Goal: Find specific page/section: Find specific page/section

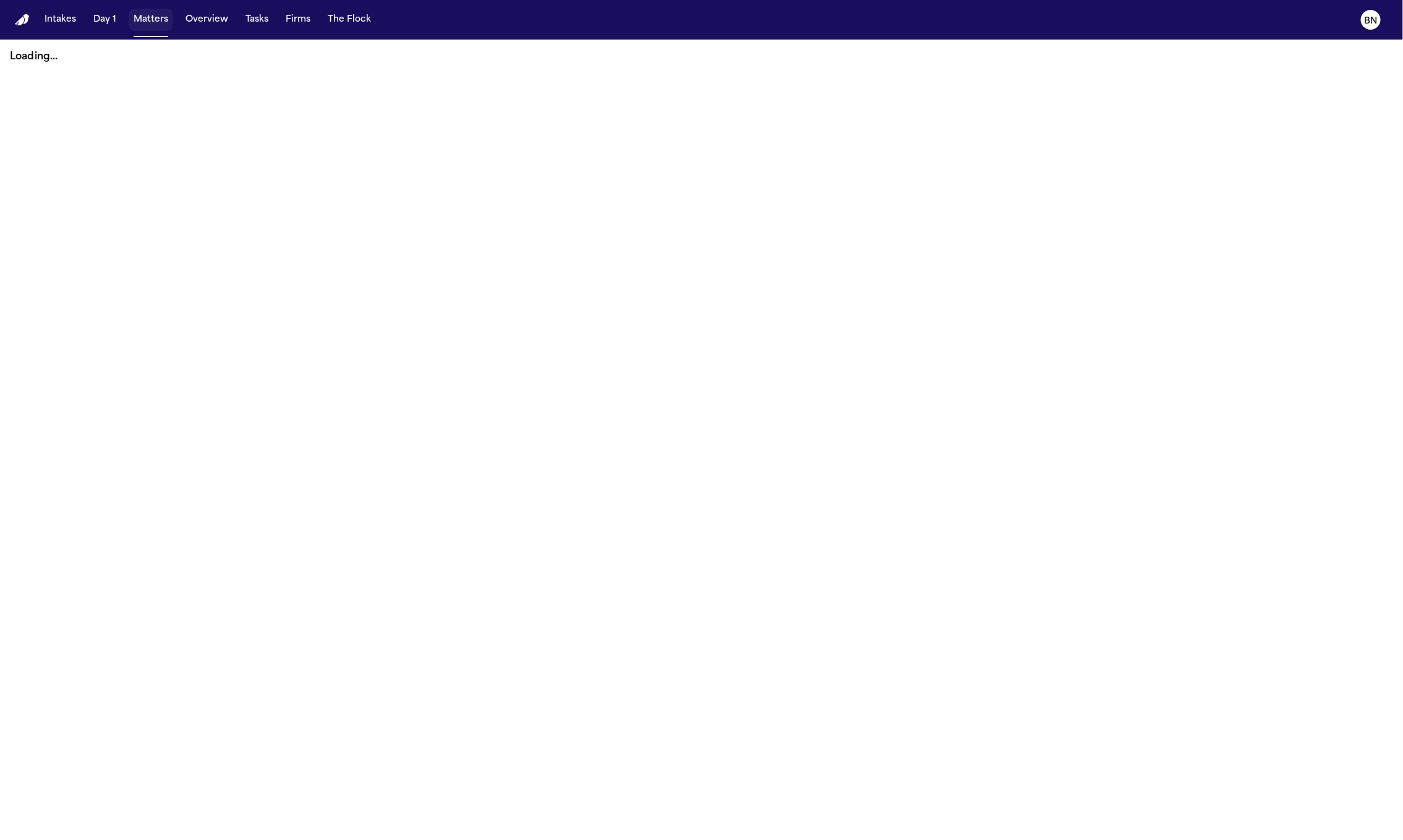
click at [143, 28] on button "Matters" at bounding box center [151, 19] width 45 height 22
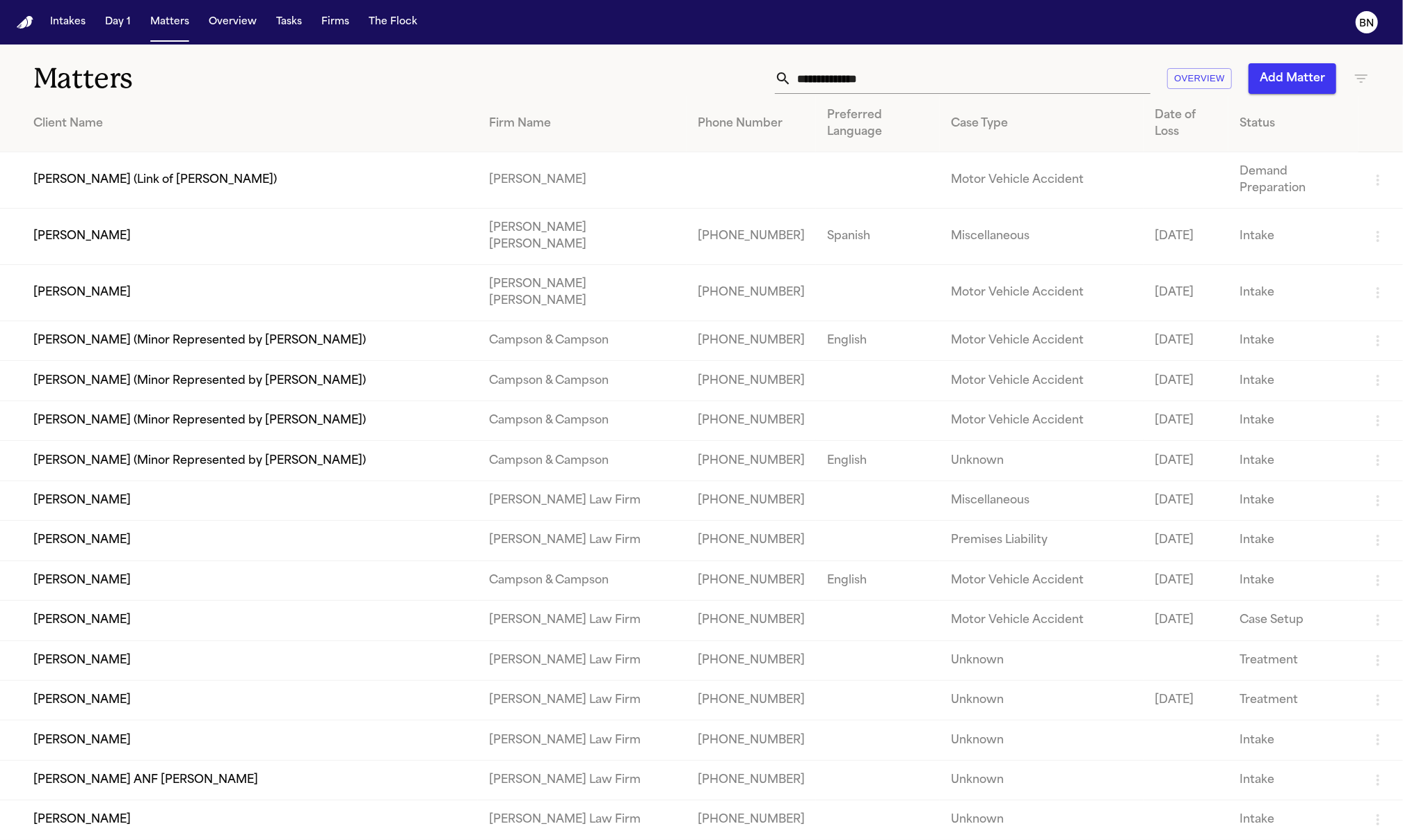
click at [859, 83] on input "text" at bounding box center [970, 78] width 359 height 30
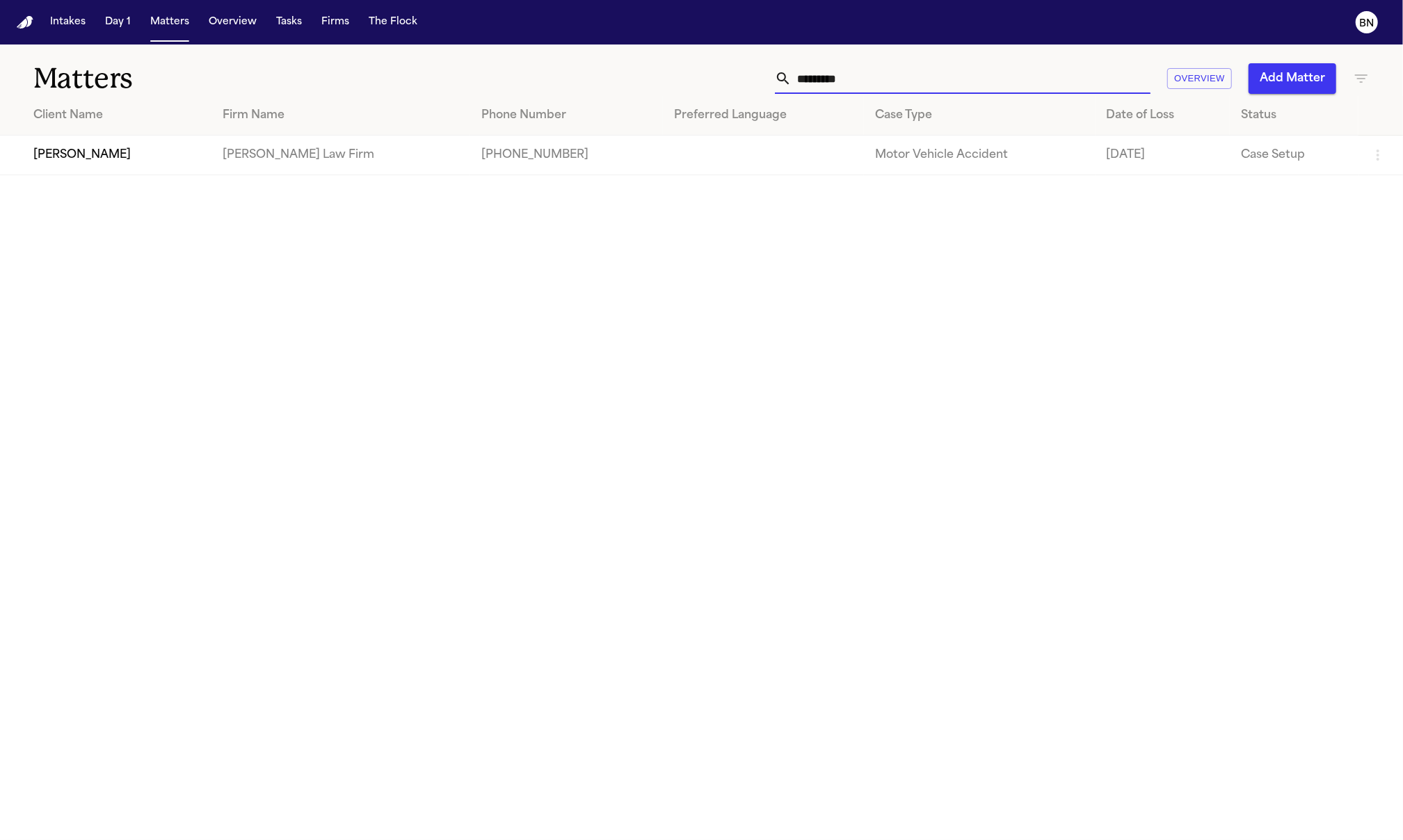
type input "*********"
click at [151, 144] on td "[PERSON_NAME]" at bounding box center [106, 156] width 211 height 40
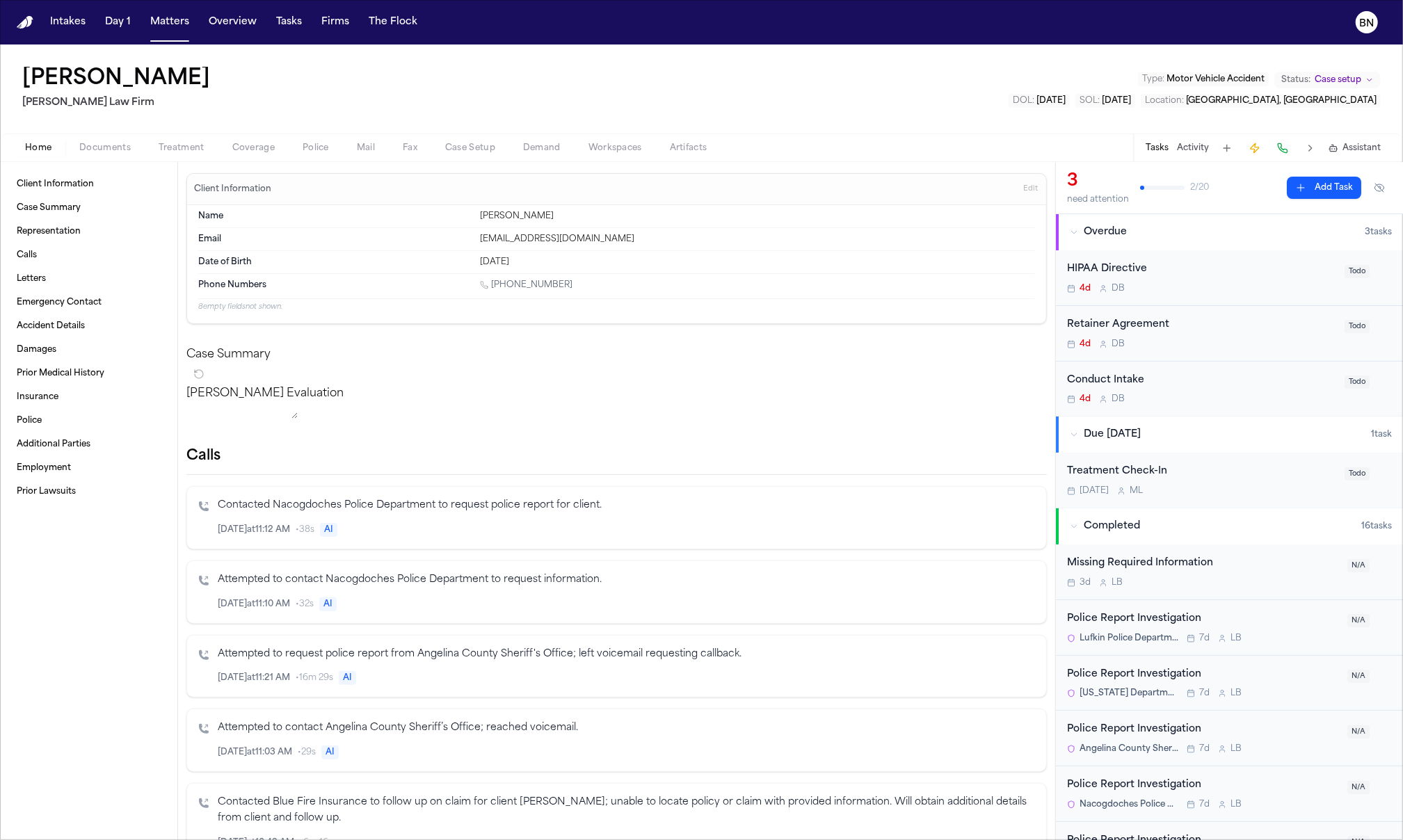
drag, startPoint x: 174, startPoint y: 164, endPoint x: 218, endPoint y: 170, distance: 44.4
click at [173, 164] on div "Client Information Case Summary Representation Calls Letters Emergency Contact …" at bounding box center [88, 500] width 177 height 677
click at [325, 150] on span "Police" at bounding box center [316, 148] width 27 height 11
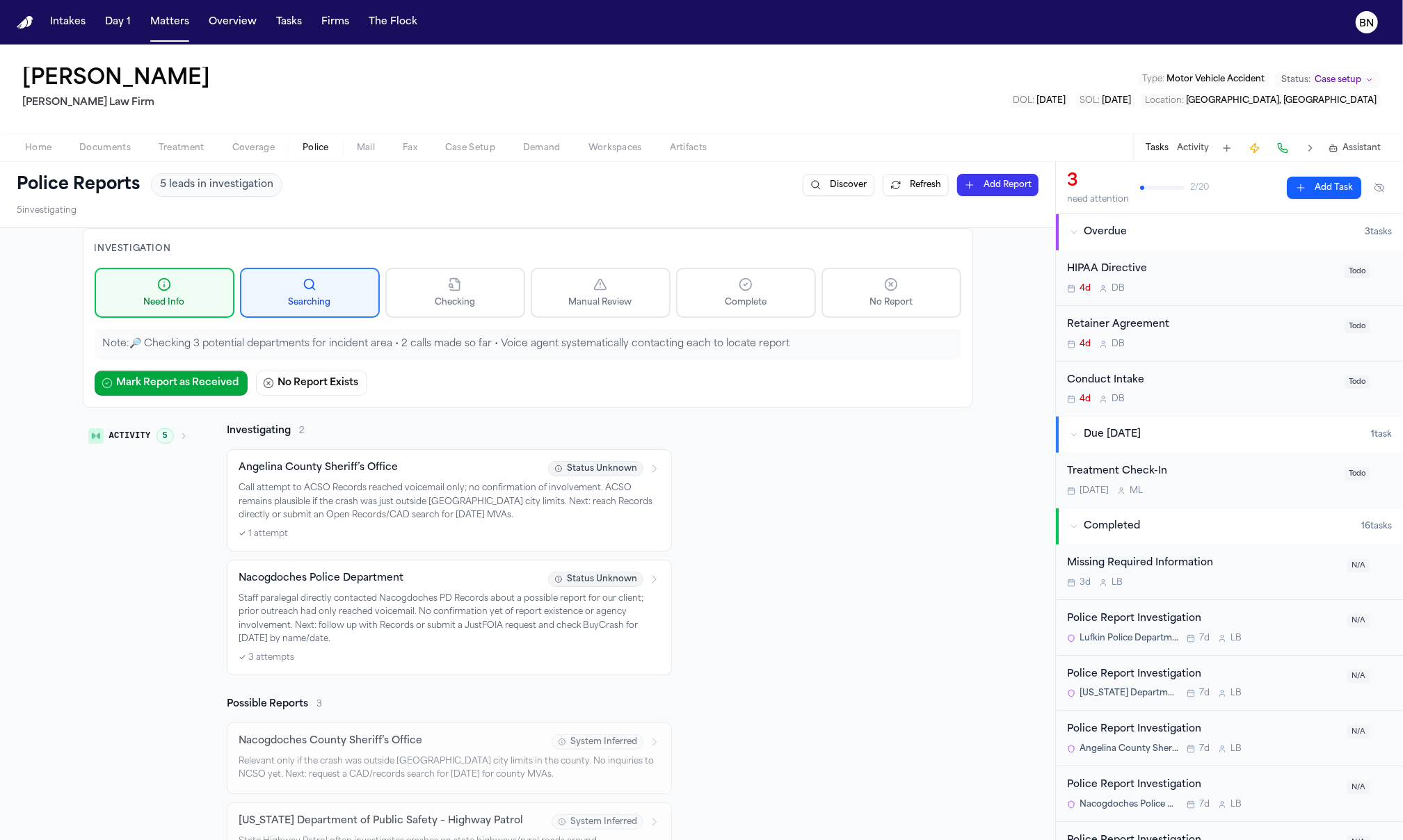
click at [90, 151] on span "Documents" at bounding box center [105, 148] width 51 height 11
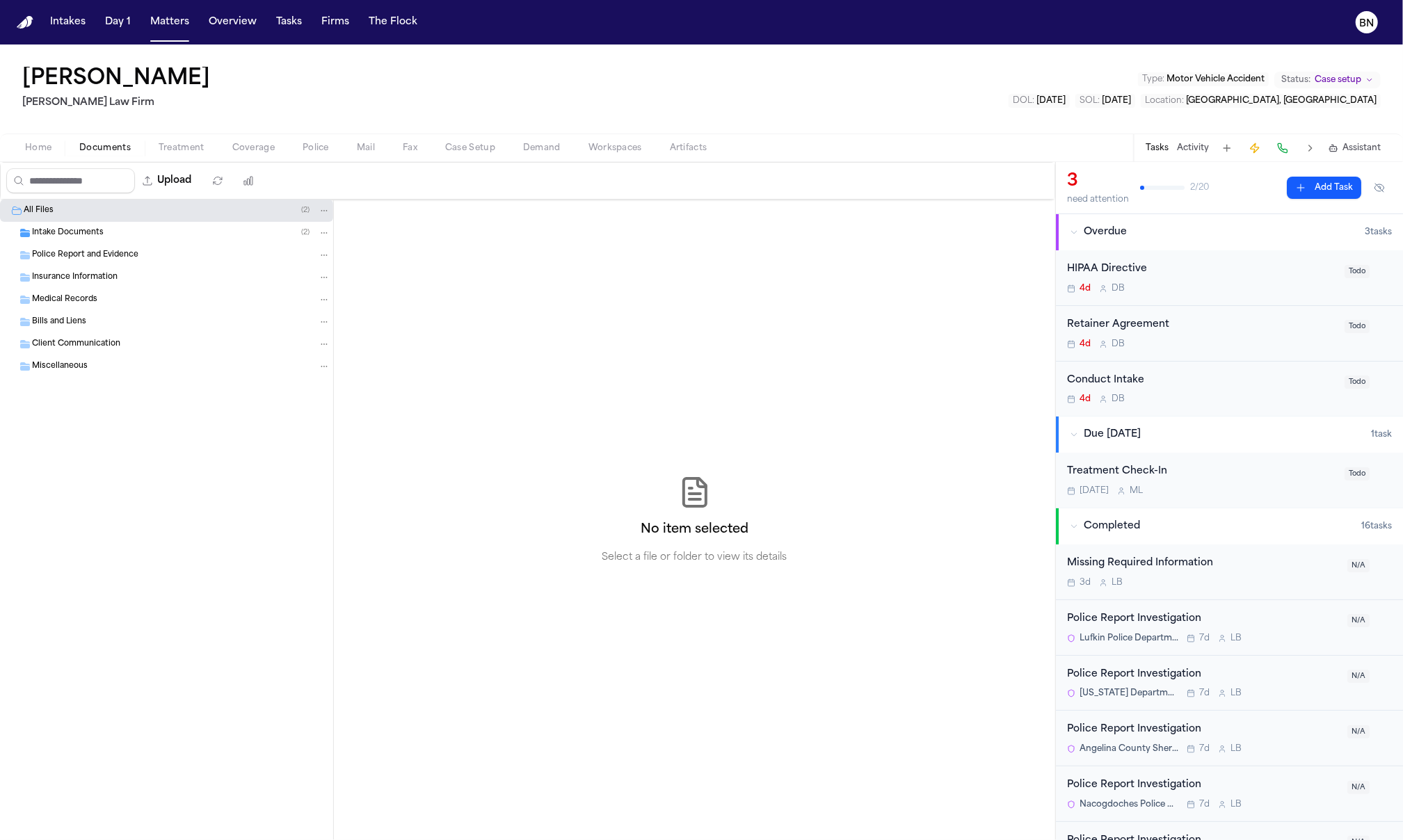
click at [145, 218] on div "All Files ( 2 )" at bounding box center [166, 211] width 333 height 22
drag, startPoint x: 147, startPoint y: 228, endPoint x: 148, endPoint y: 242, distance: 14.0
click at [147, 229] on div "Intake Documents ( 2 )" at bounding box center [181, 233] width 299 height 12
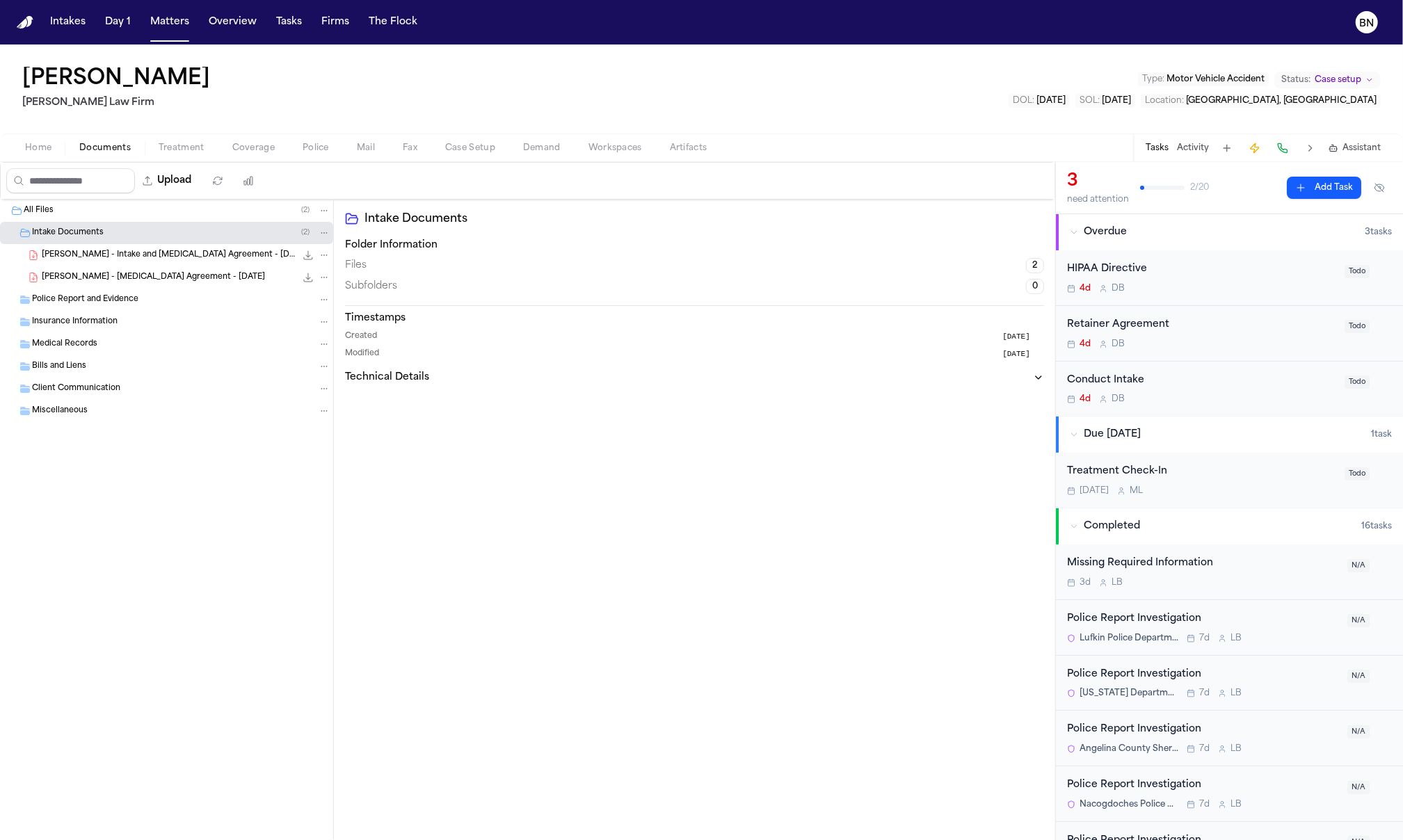
click at [162, 264] on div "J. Castilleja - Intake and Retainer Agreement - 8.8.25 1.8 MB • PDF" at bounding box center [166, 255] width 333 height 22
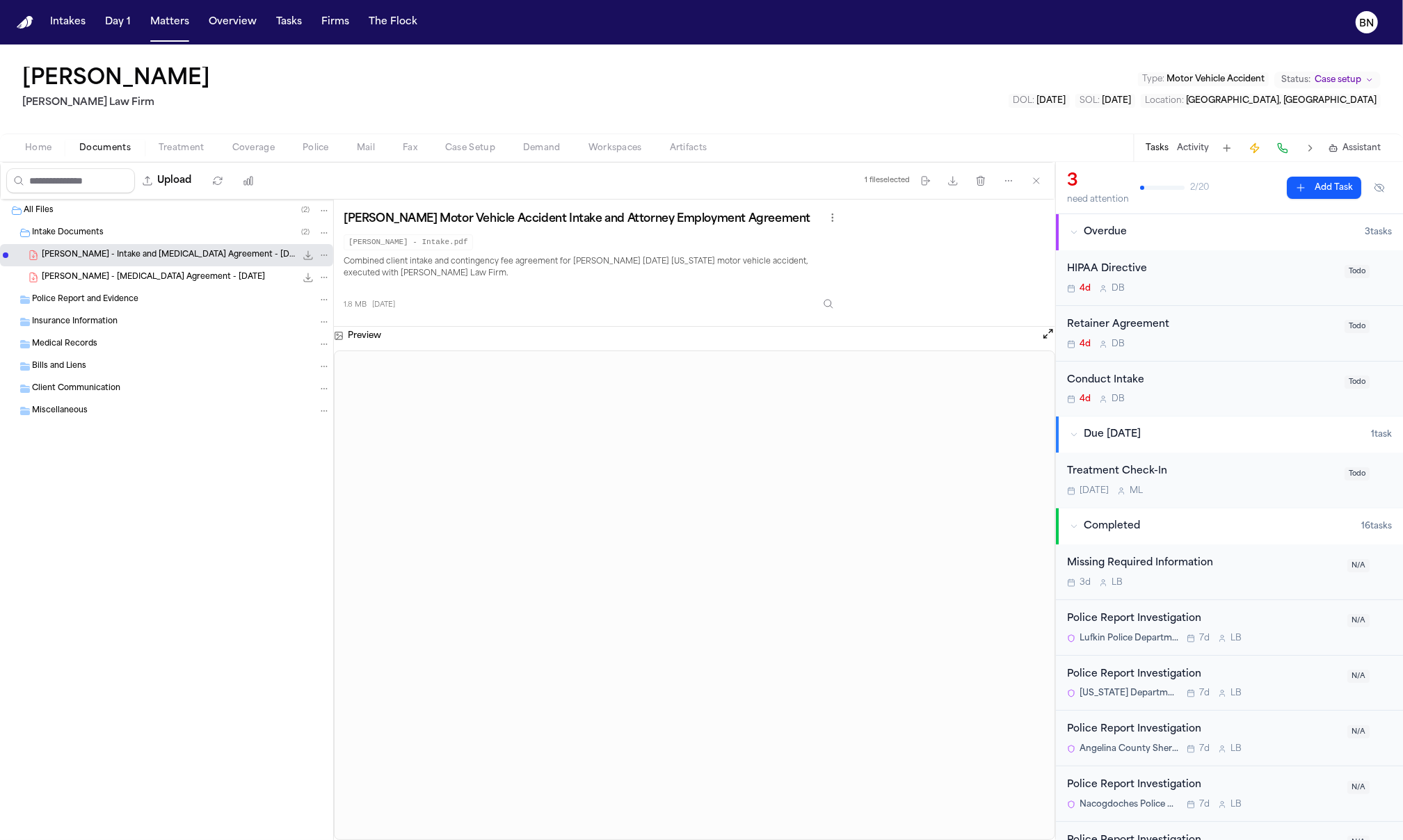
click at [164, 282] on span "J. Castilleja - Retainer Agreement - 8.8.25" at bounding box center [153, 278] width 223 height 12
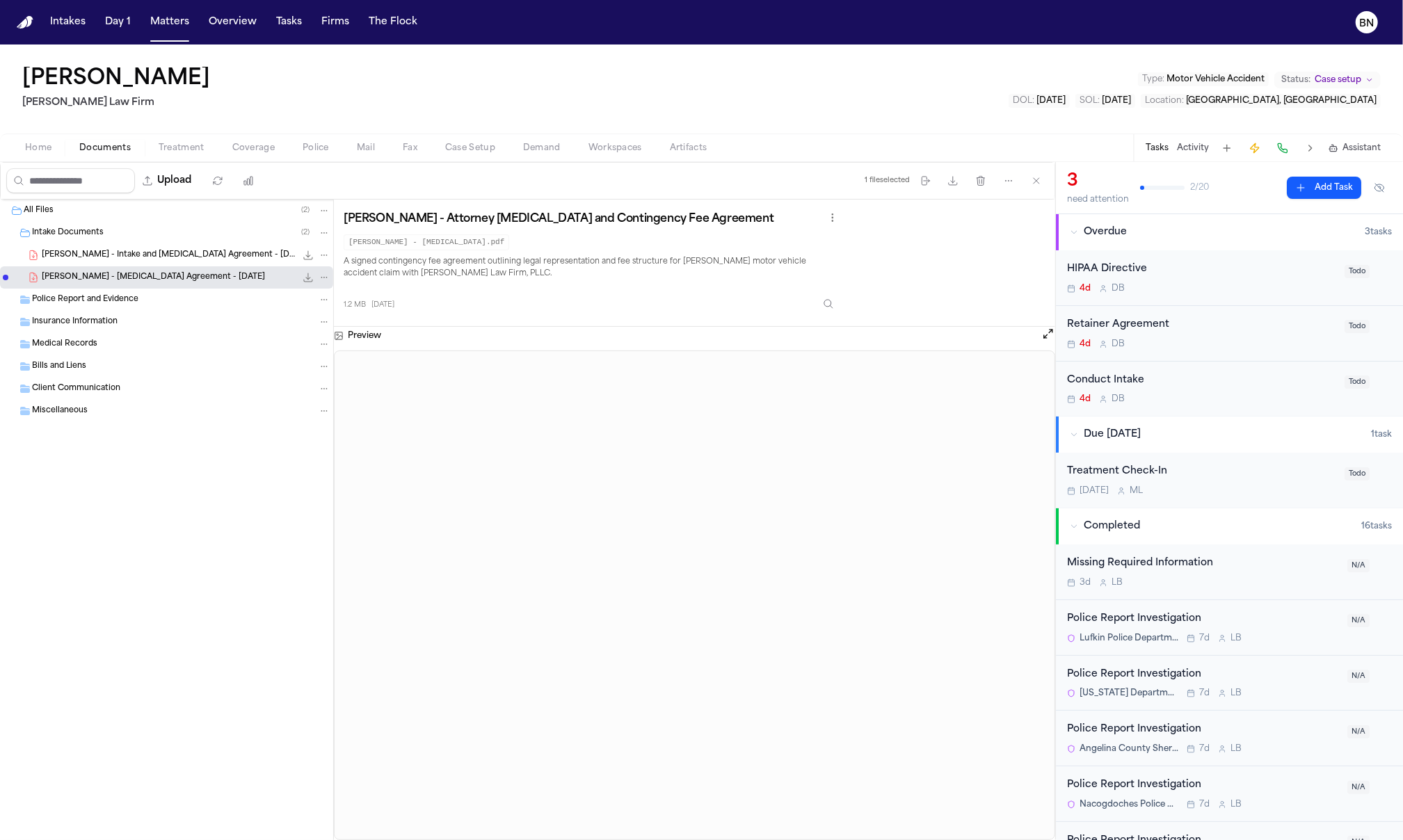
click at [171, 253] on span "J. Castilleja - Intake and Retainer Agreement - 8.8.25" at bounding box center [168, 255] width 254 height 12
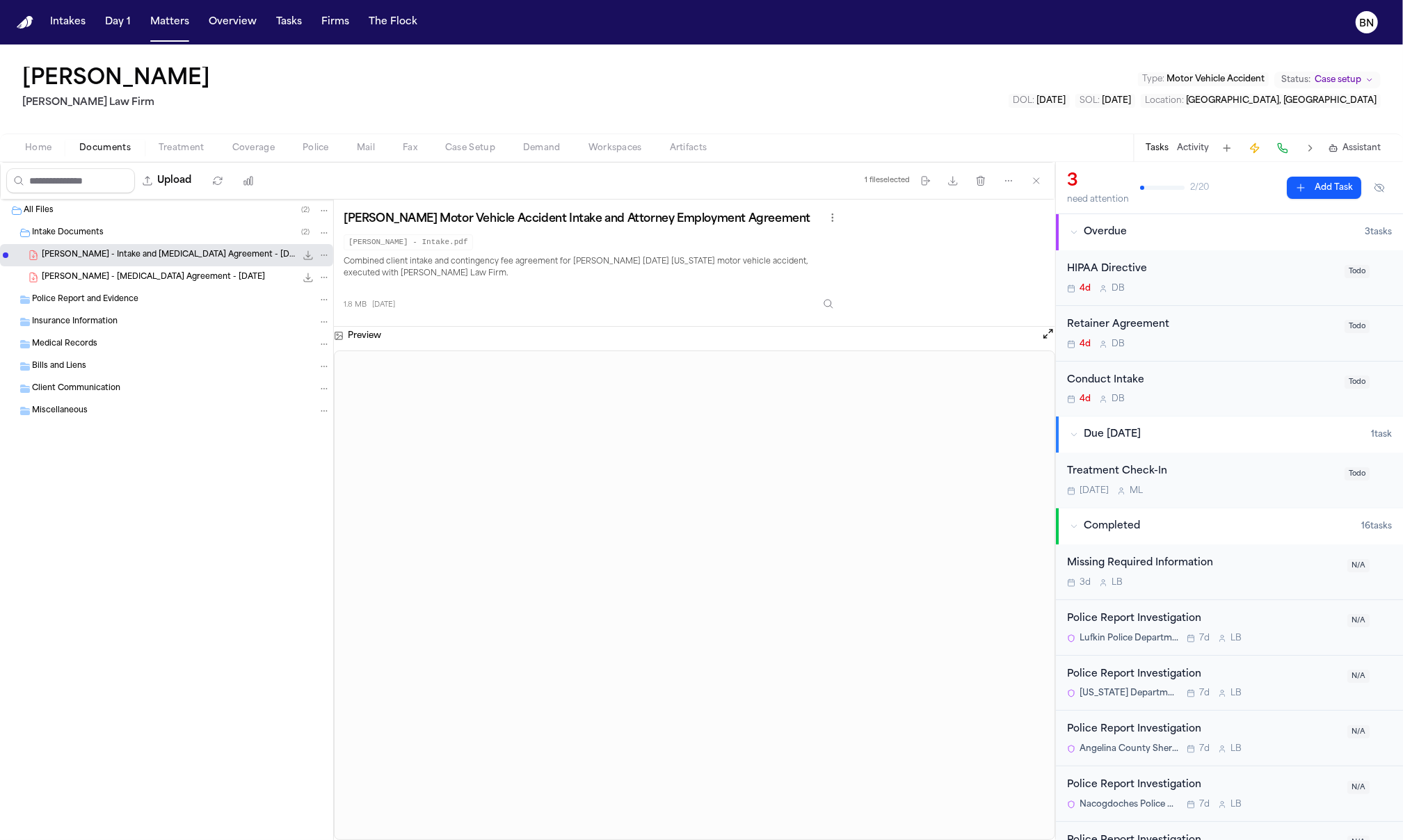
click at [42, 143] on span "Home" at bounding box center [38, 148] width 27 height 11
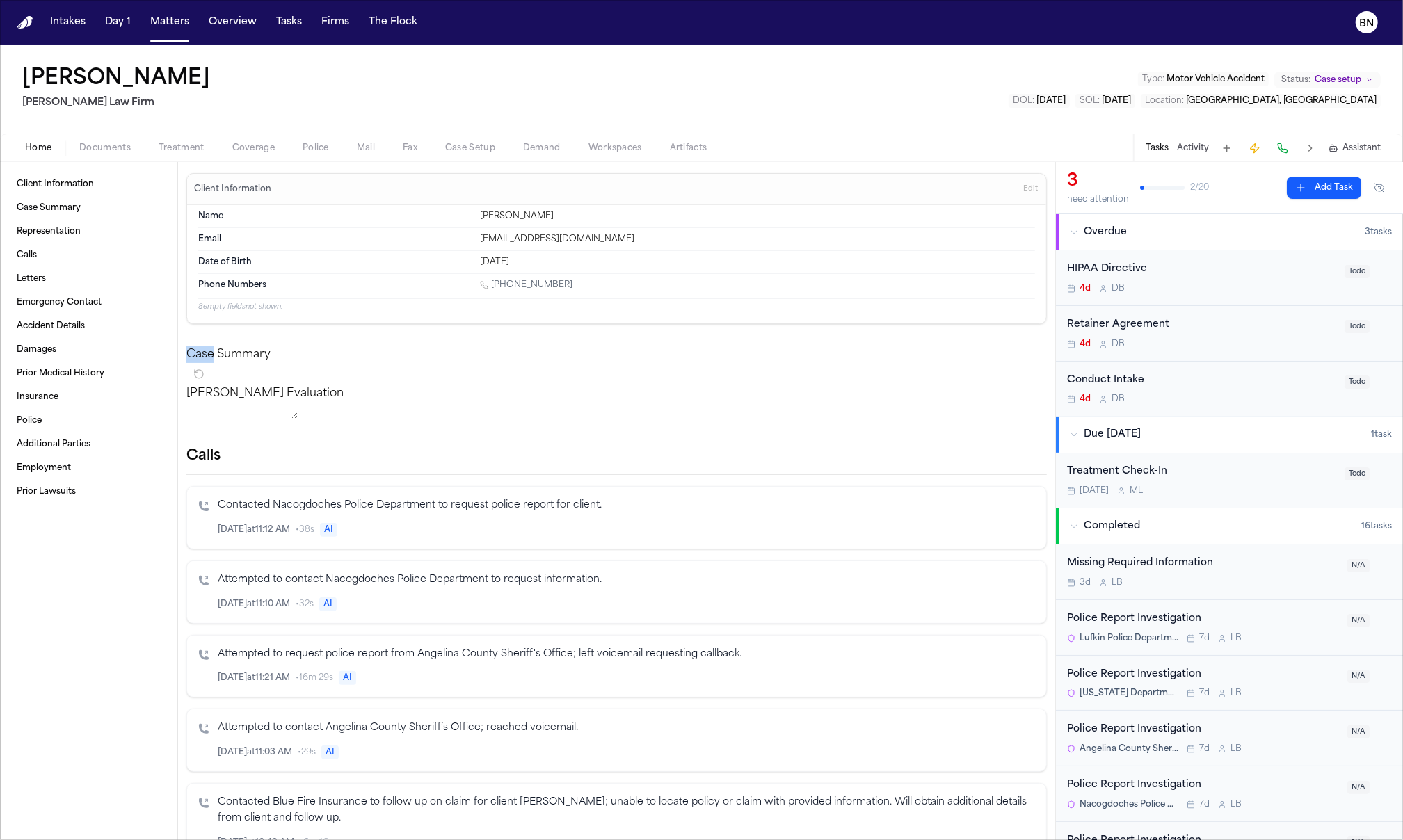
drag, startPoint x: 576, startPoint y: 343, endPoint x: 570, endPoint y: 386, distance: 43.4
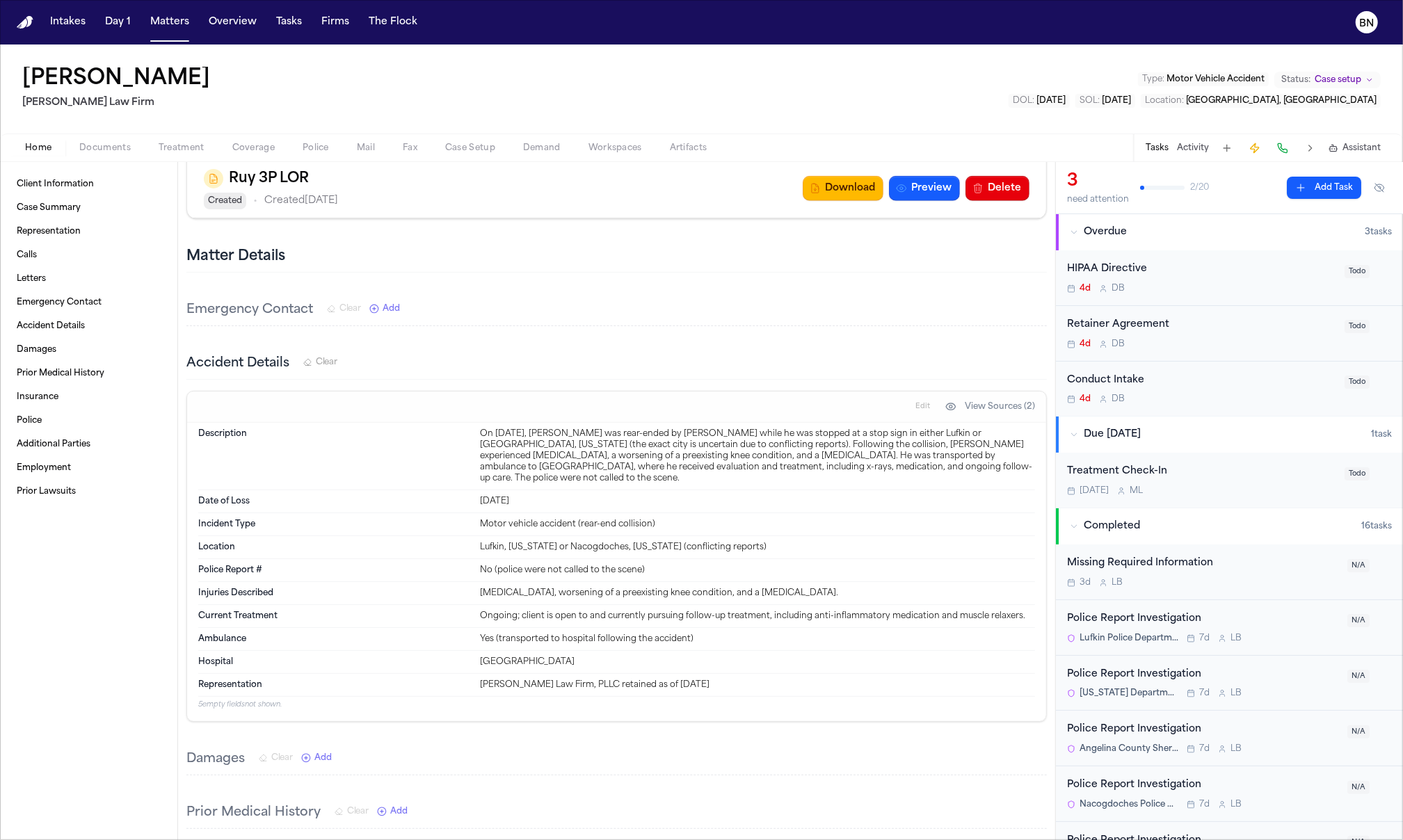
scroll to position [1057, 0]
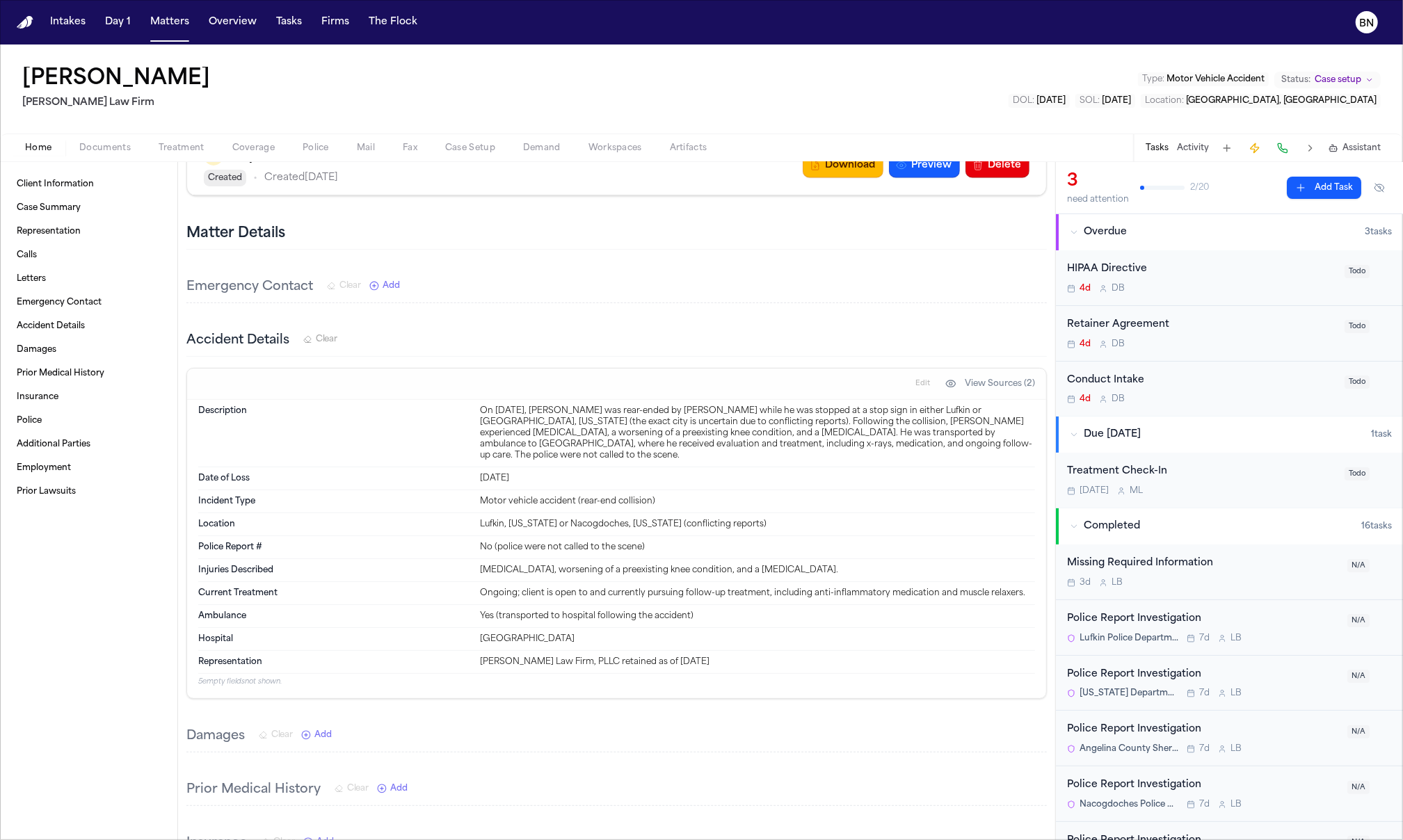
click at [437, 383] on div "Accident Details Clear Edit View Sources (2) Description On August 8, 2025, Jos…" at bounding box center [616, 511] width 860 height 373
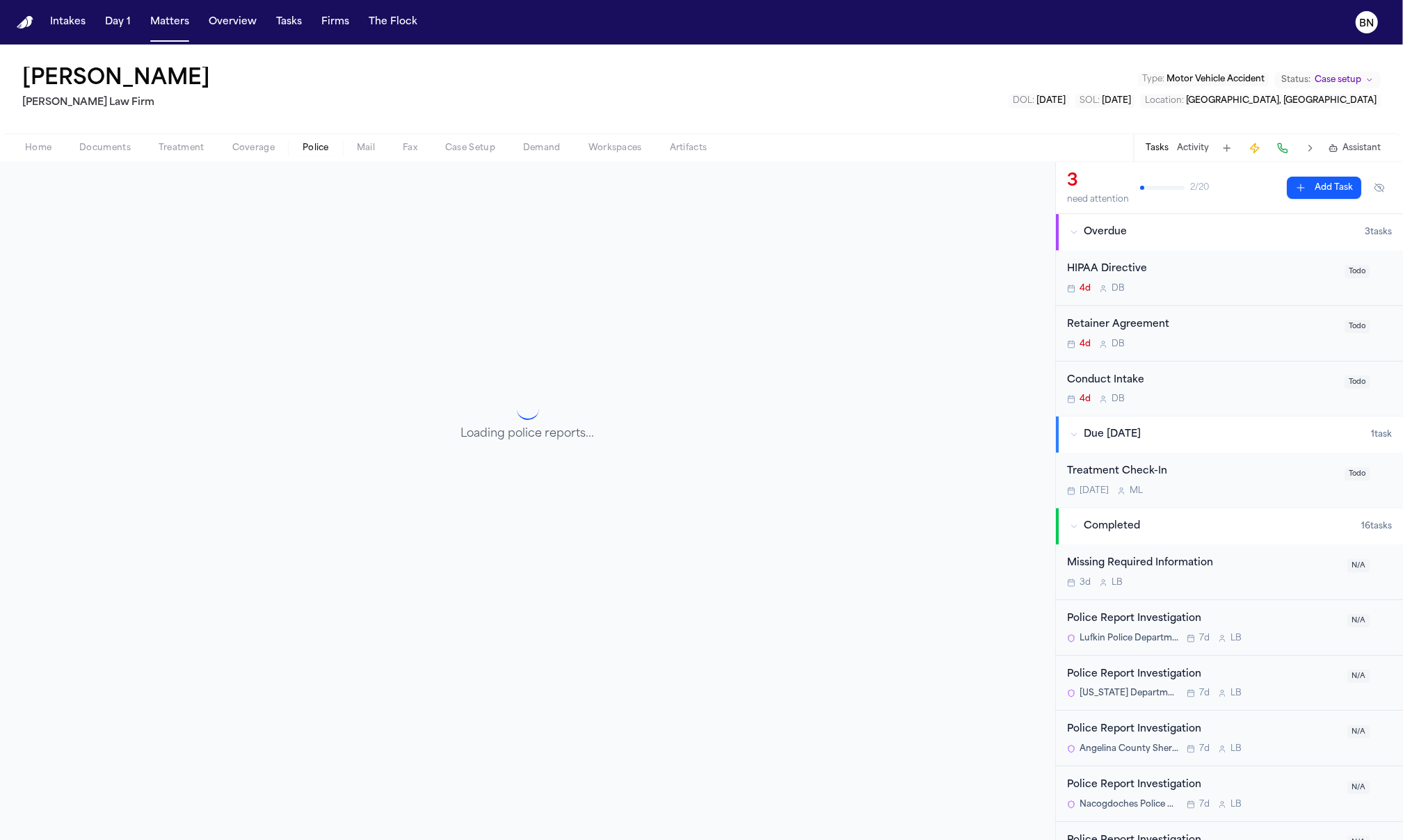
click at [329, 147] on button "Police" at bounding box center [315, 148] width 55 height 16
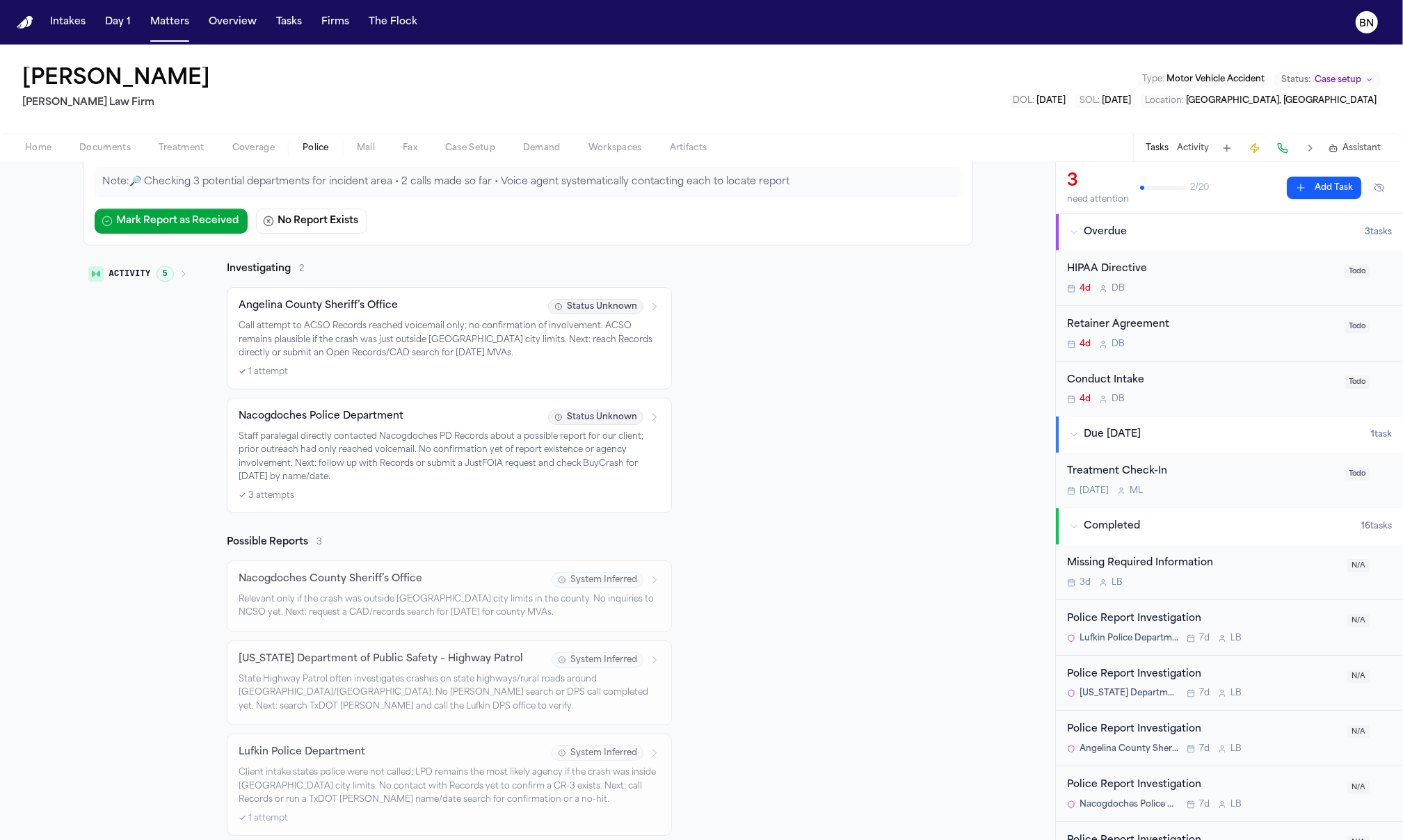
scroll to position [174, 0]
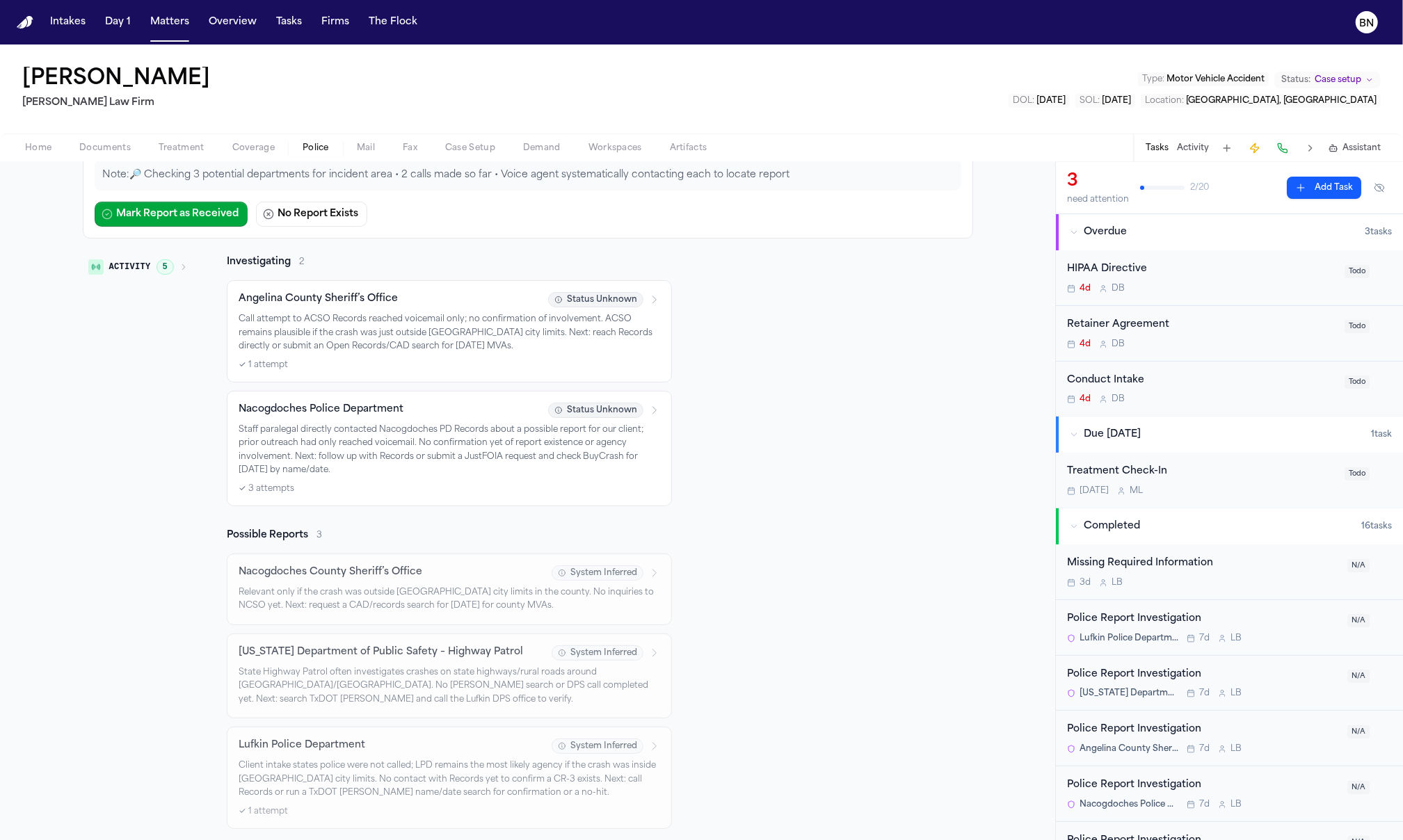
click at [433, 430] on p "Staff paralegal directly contacted Nacogdoches PD Records about a possible repo…" at bounding box center [449, 450] width 422 height 55
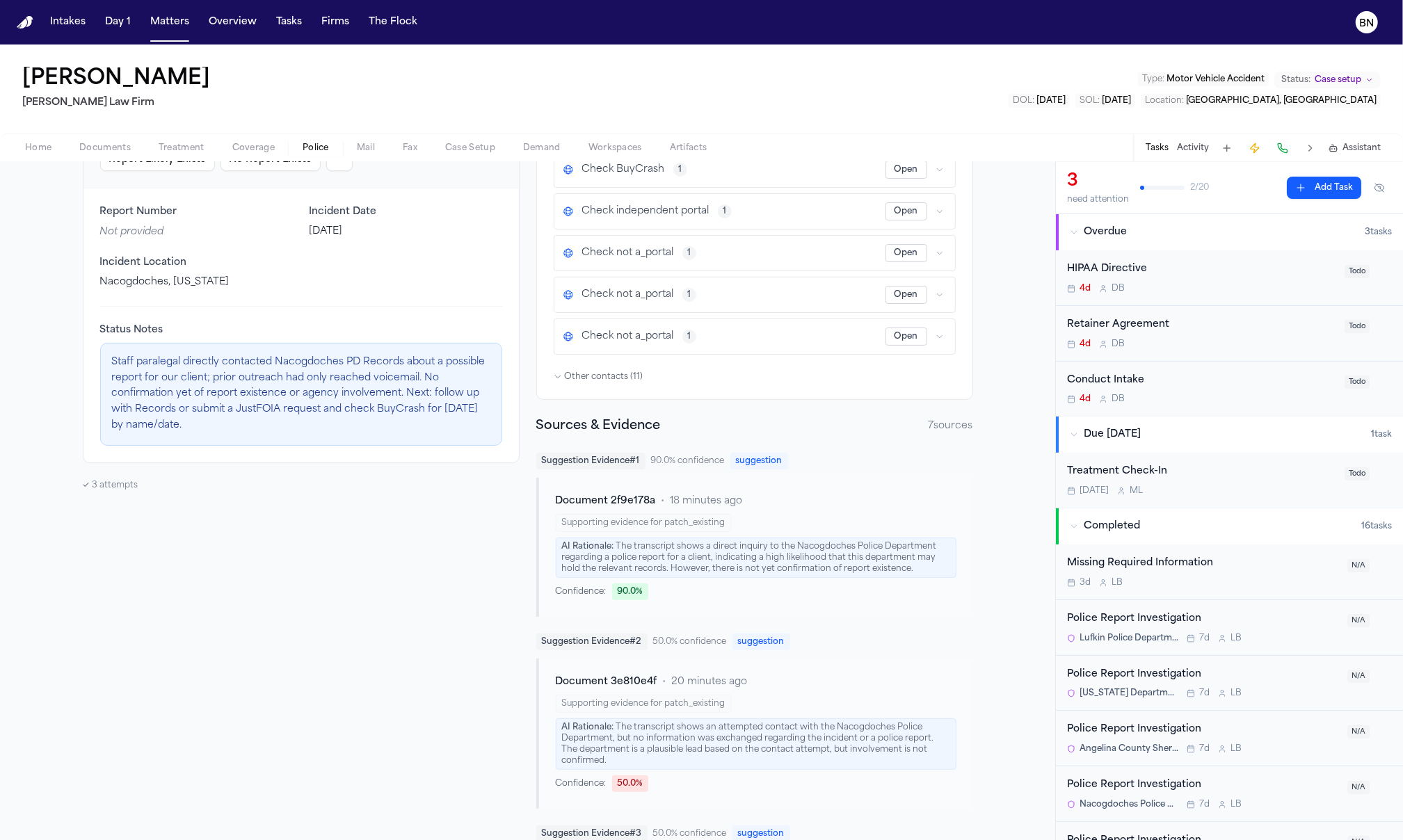
drag, startPoint x: 232, startPoint y: 445, endPoint x: 492, endPoint y: 490, distance: 263.9
click at [229, 446] on div "Staff paralegal directly contacted Nacogdoches PD Records about a possible repo…" at bounding box center [301, 394] width 402 height 103
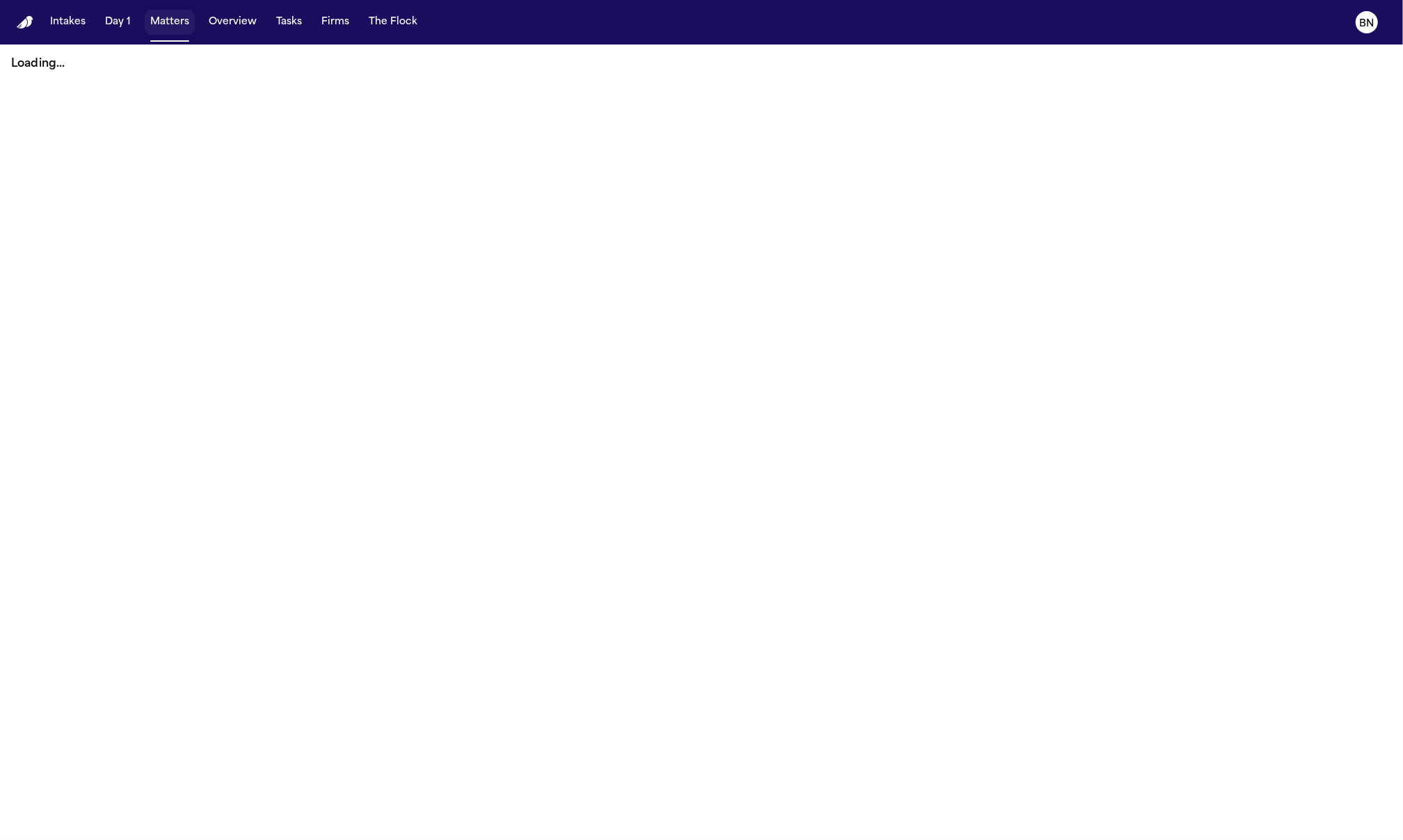
click at [171, 19] on button "Matters" at bounding box center [170, 22] width 50 height 25
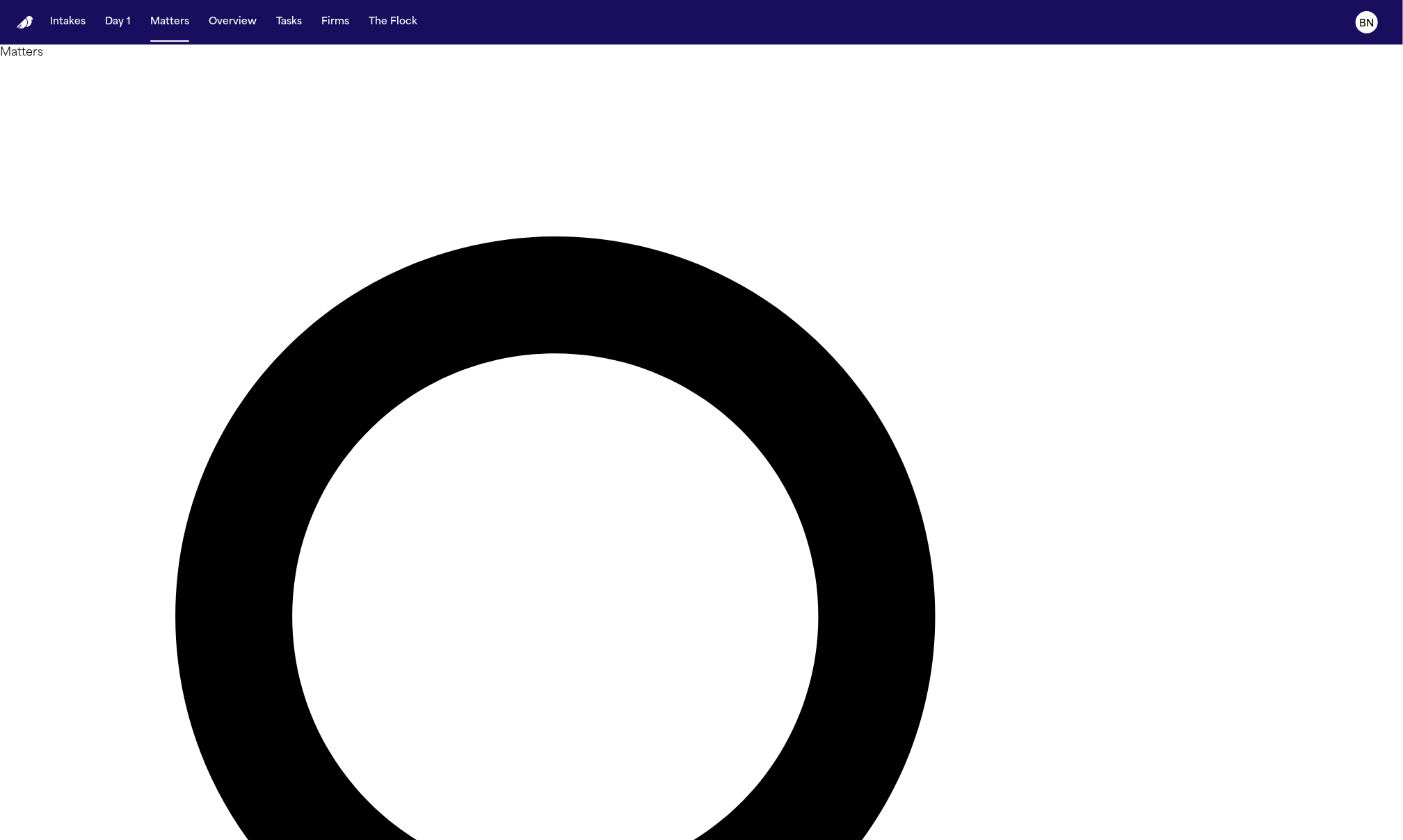
type input "**********"
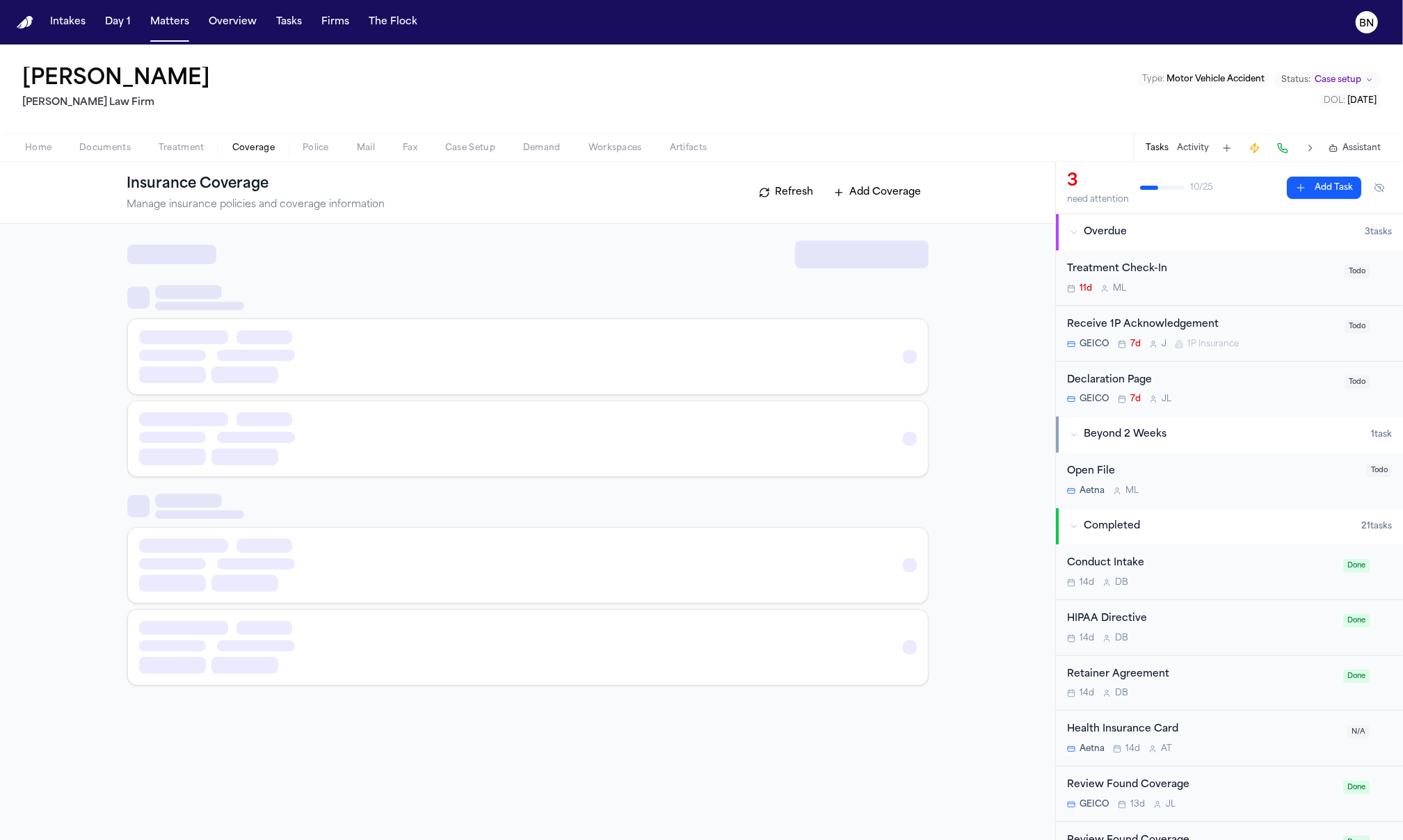
click at [267, 147] on span "Coverage" at bounding box center [253, 148] width 42 height 11
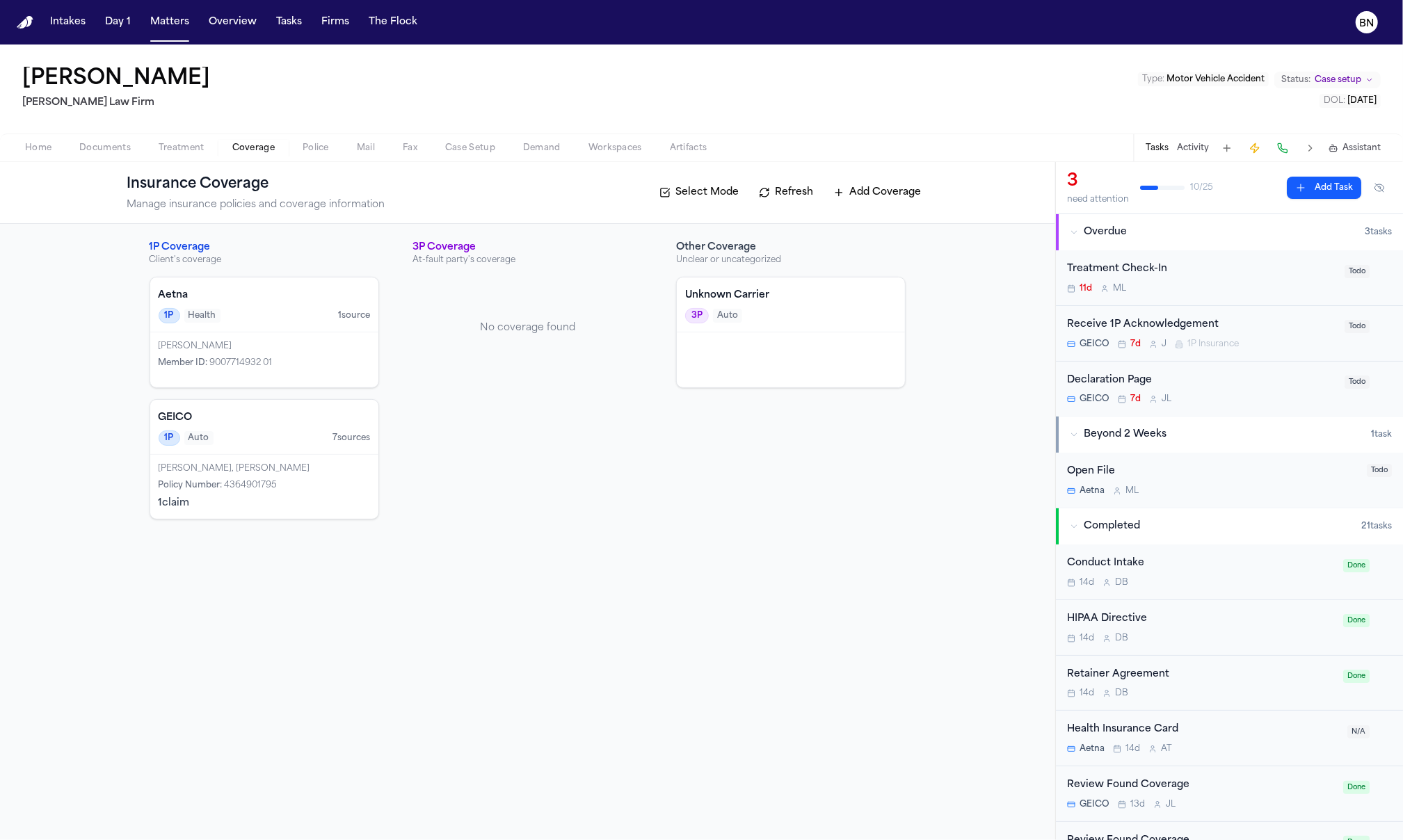
click at [115, 151] on span "Documents" at bounding box center [105, 148] width 51 height 11
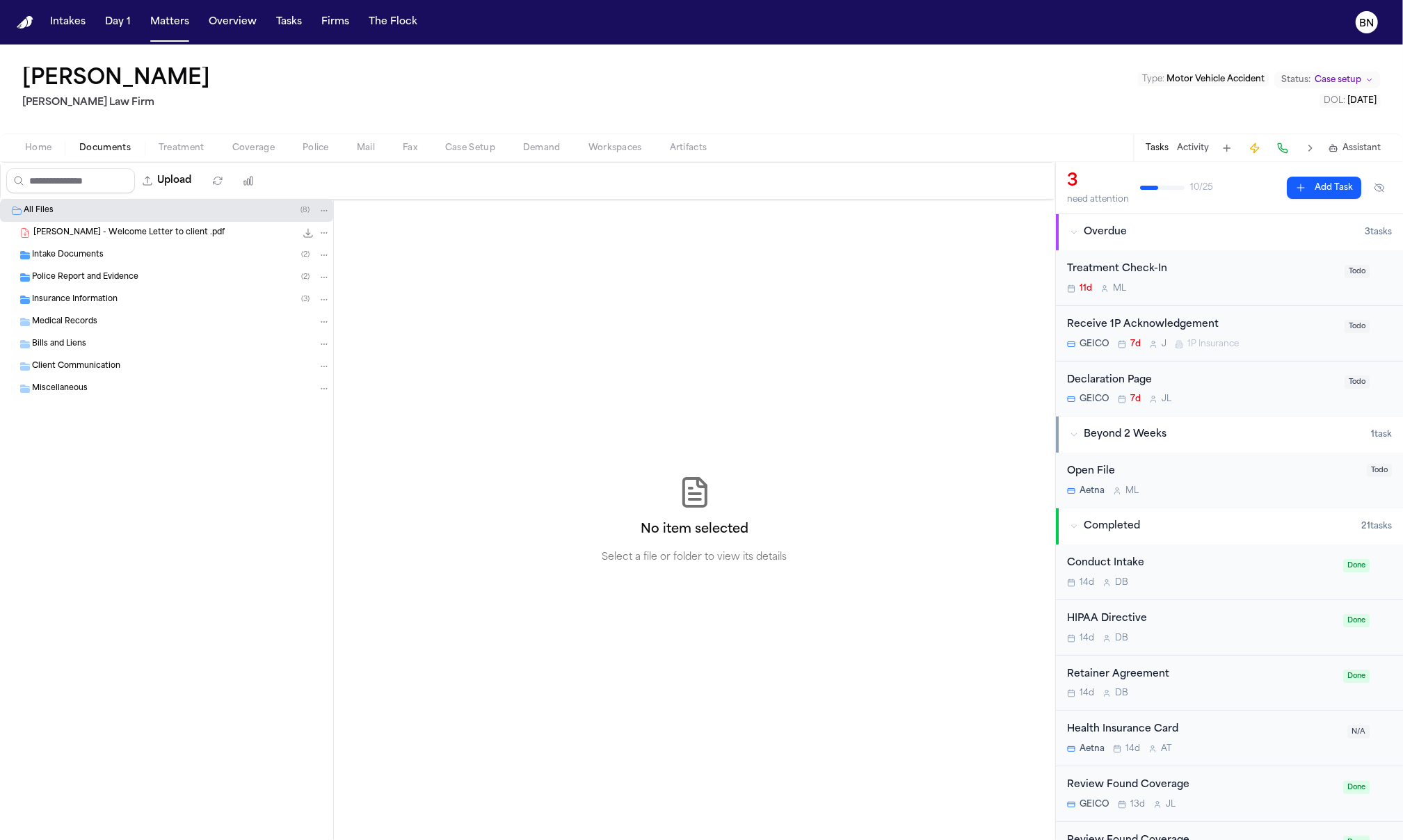
click at [222, 305] on div "Insurance Information ( 3 )" at bounding box center [181, 299] width 299 height 12
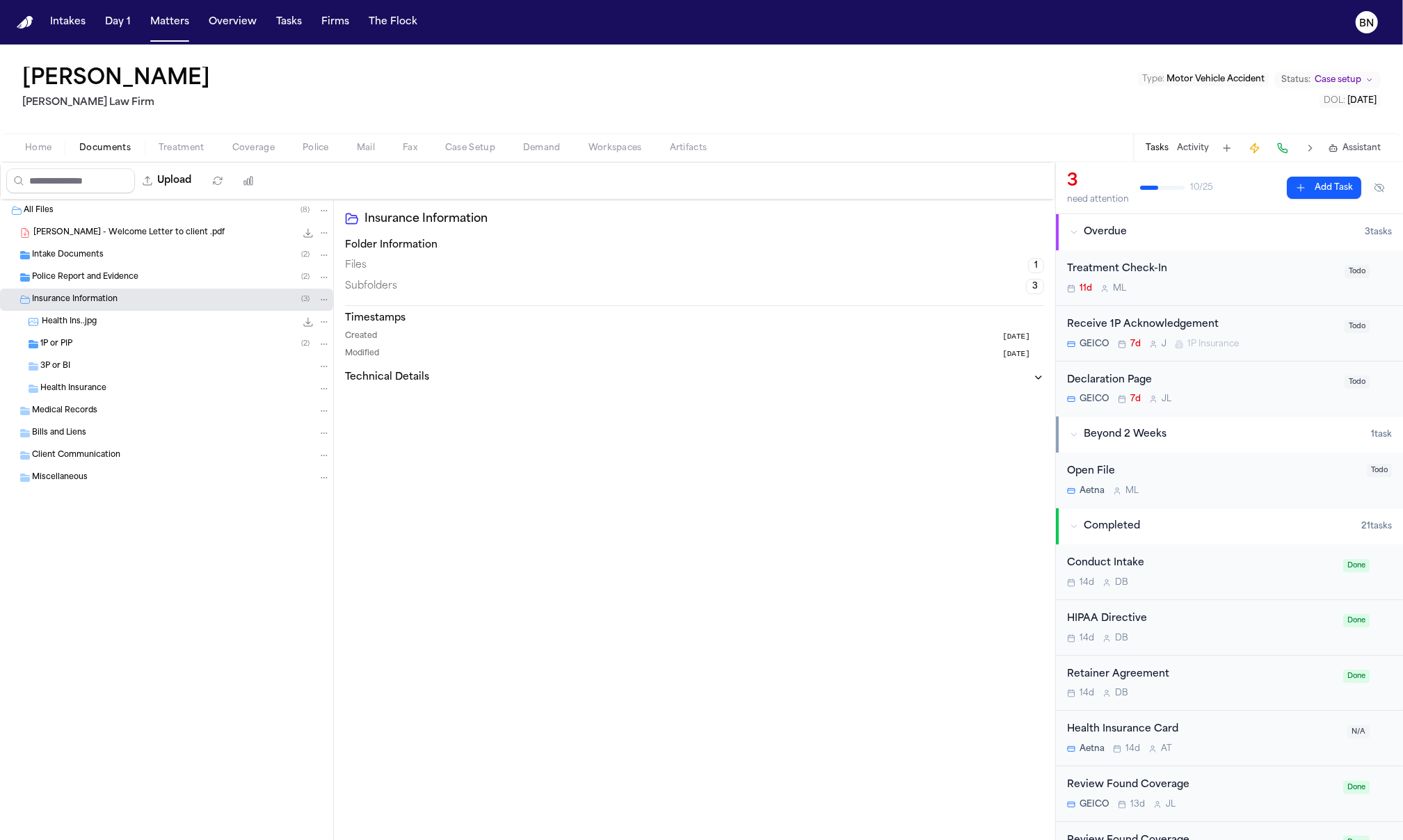
click at [189, 369] on div "3P or BI" at bounding box center [185, 366] width 290 height 12
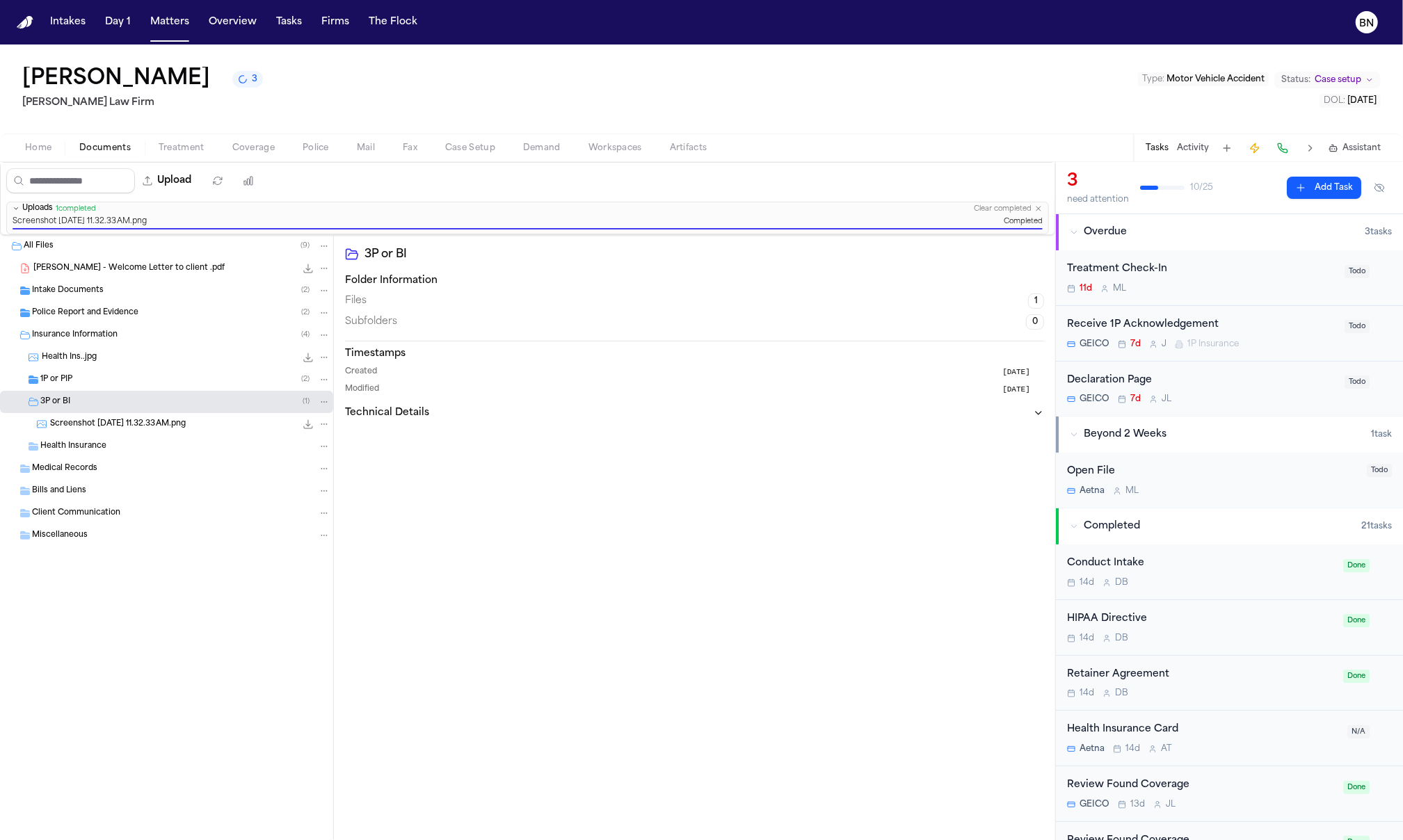
click at [1050, 48] on div "[PERSON_NAME] 3 [PERSON_NAME] Law Firm Type : Motor Vehicle Accident Status: Ca…" at bounding box center [701, 88] width 1403 height 89
click at [1058, 51] on div "[PERSON_NAME] 3 [PERSON_NAME] Law Firm Type : Motor Vehicle Accident Status: Ca…" at bounding box center [701, 88] width 1403 height 89
click at [1052, 51] on div "[PERSON_NAME] 3 [PERSON_NAME] Law Firm Type : Motor Vehicle Accident Status: Ca…" at bounding box center [701, 88] width 1403 height 89
click at [1050, 51] on div "[PERSON_NAME] 3 [PERSON_NAME] Law Firm Type : Motor Vehicle Accident Status: Ca…" at bounding box center [701, 88] width 1403 height 89
click at [155, 26] on button "Matters" at bounding box center [170, 22] width 50 height 25
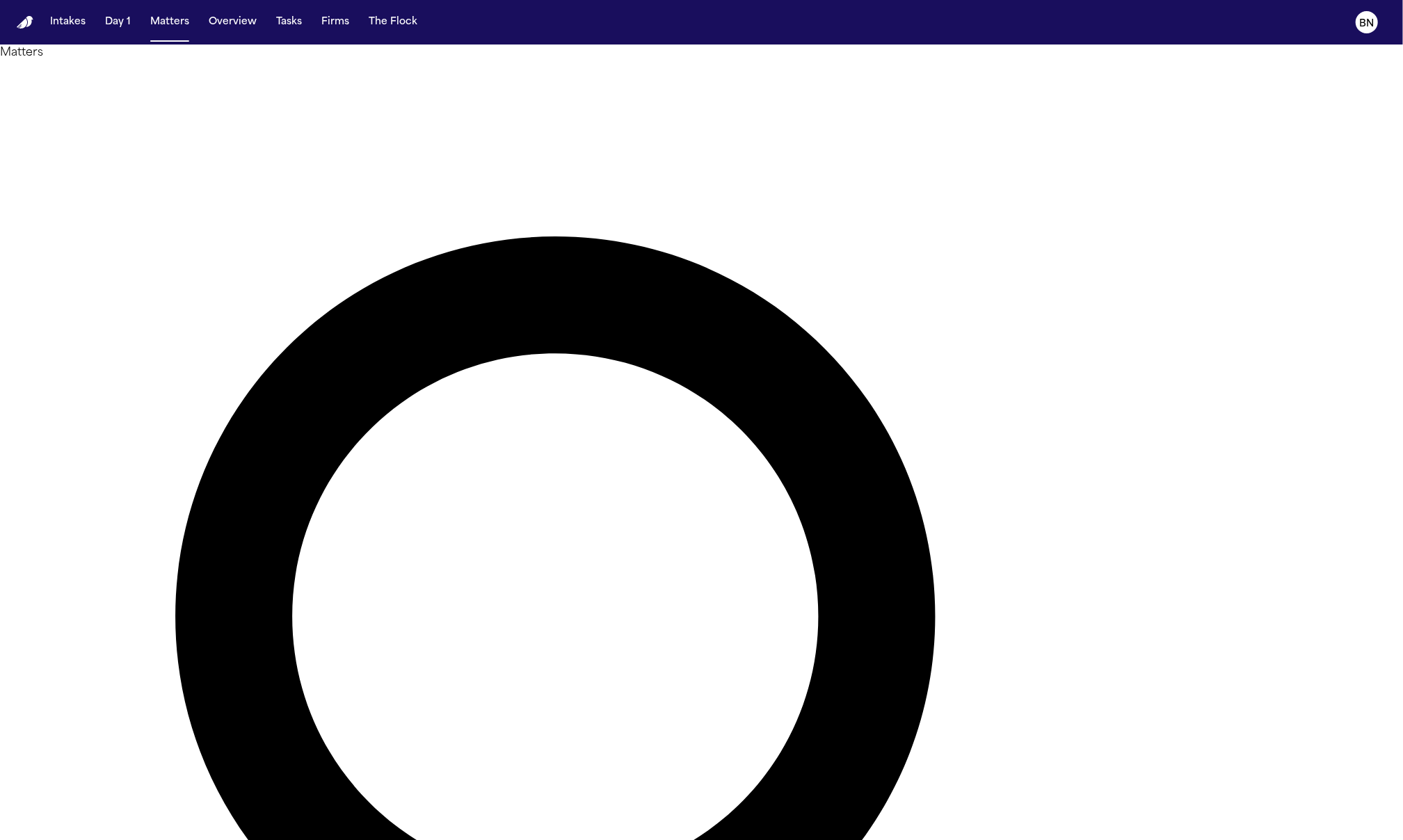
click at [174, 28] on button "Matters" at bounding box center [170, 22] width 50 height 25
click at [337, 22] on button "Firms" at bounding box center [335, 22] width 39 height 25
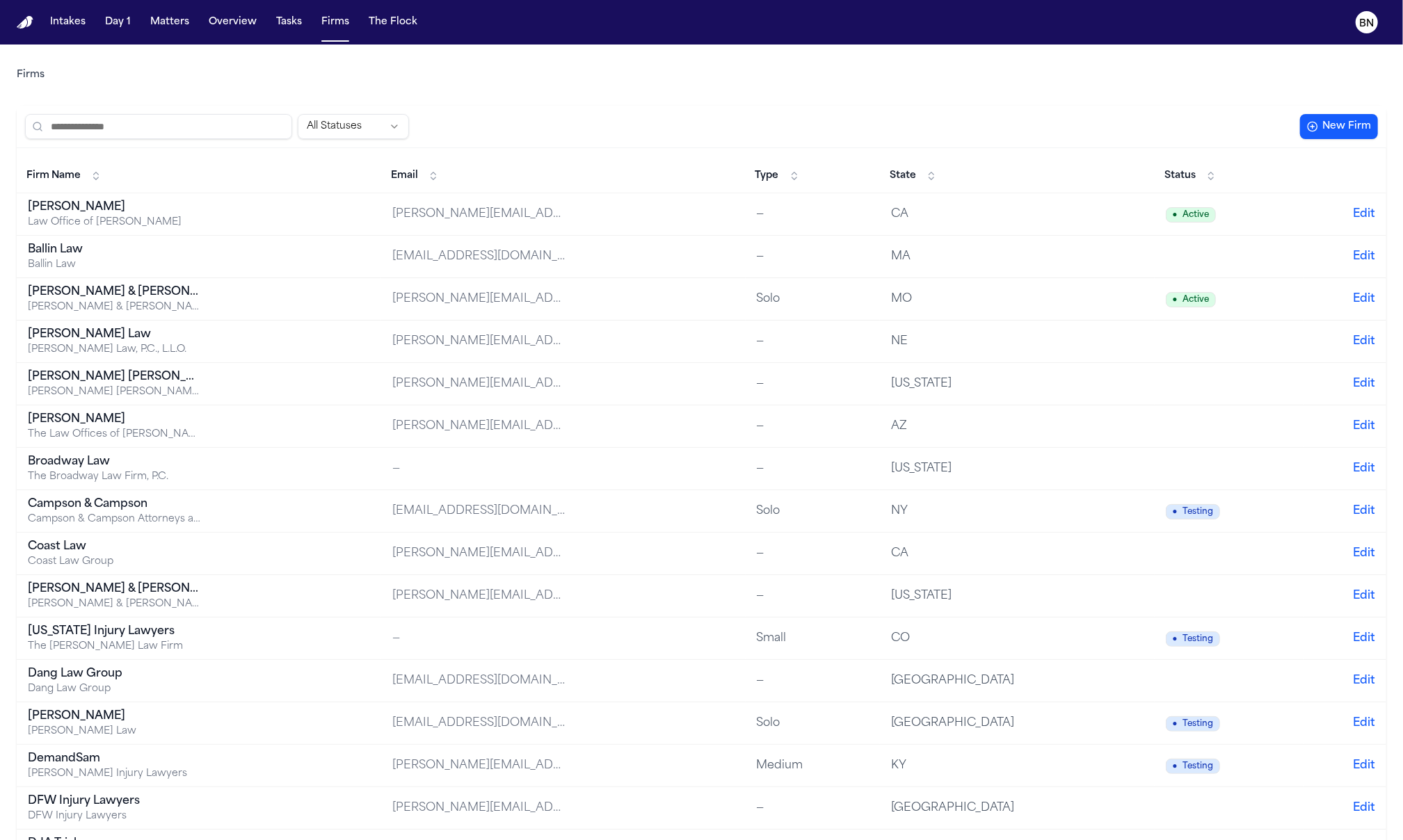
click at [182, 133] on input "search" at bounding box center [158, 126] width 267 height 25
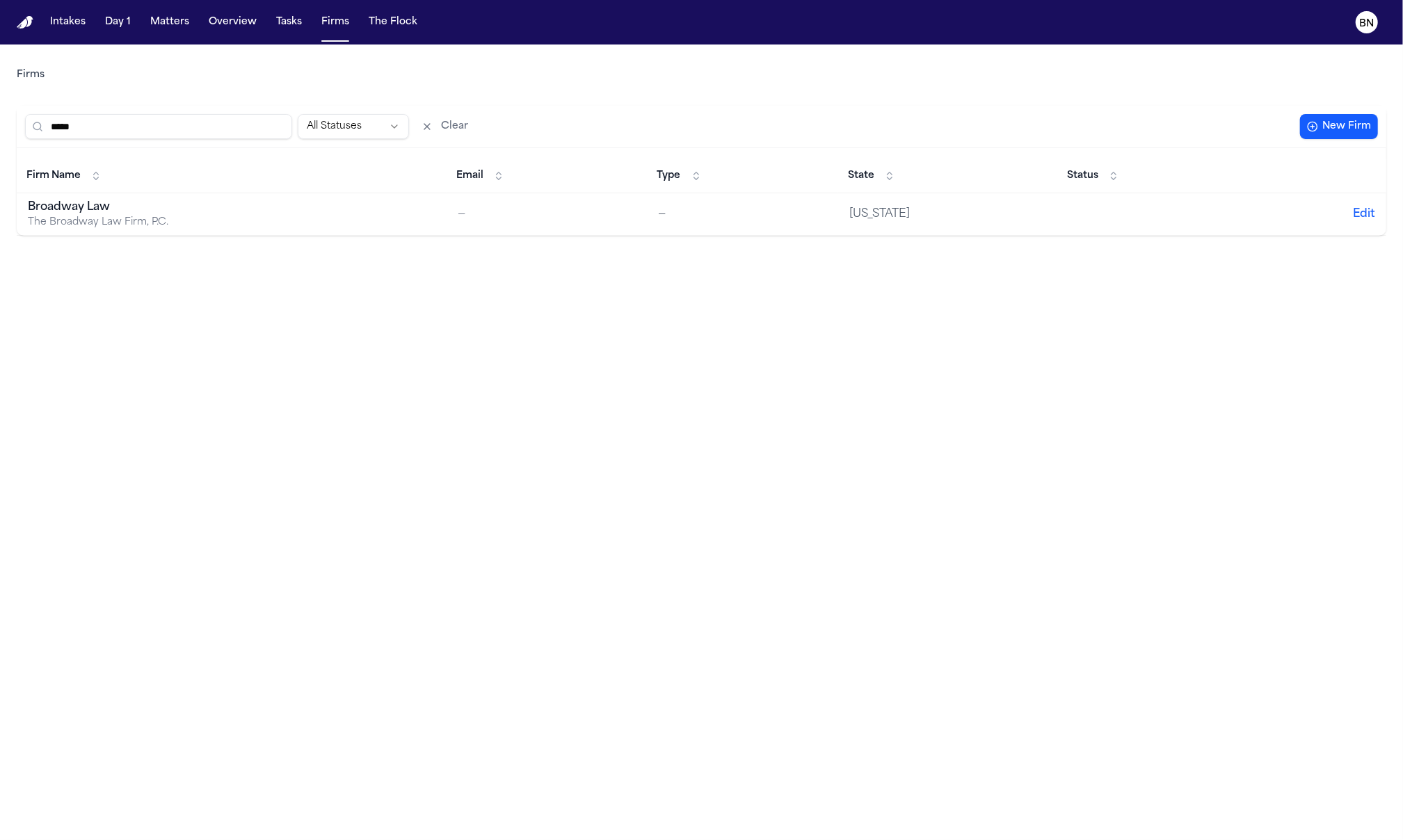
type input "*****"
click at [1399, 495] on main "Firms ***** All Statuses Clear New Firm Firm Name Email Type State Status Broad…" at bounding box center [701, 441] width 1403 height 795
